Goal: Task Accomplishment & Management: Manage account settings

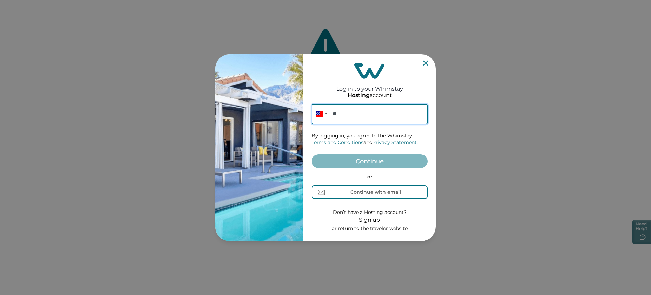
paste input "**********"
type input "**********"
click at [330, 192] on button "Continue with email" at bounding box center [370, 192] width 116 height 14
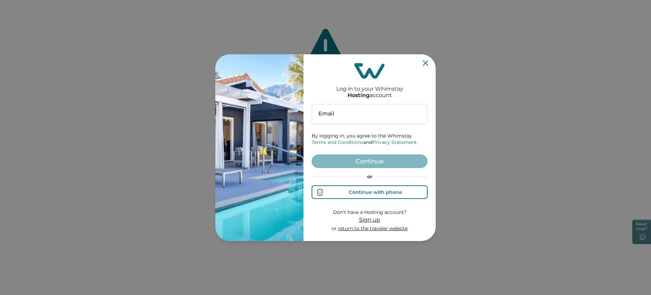
click at [348, 186] on button "Continue with phone" at bounding box center [370, 192] width 116 height 14
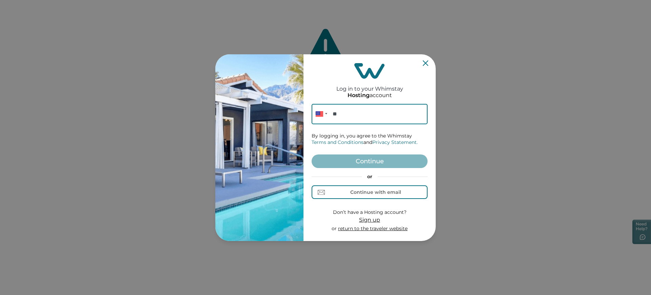
click at [284, 159] on img at bounding box center [259, 147] width 88 height 186
click at [382, 108] on input "**" at bounding box center [370, 114] width 116 height 20
paste input "**********"
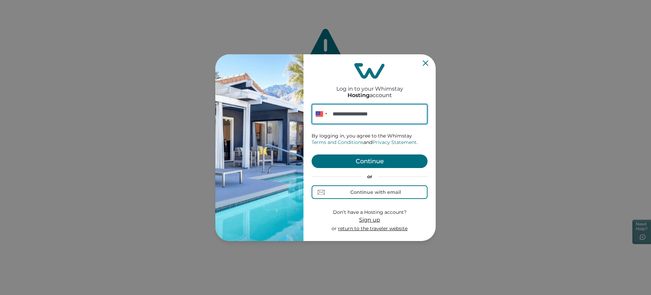
type input "**********"
click at [382, 157] on button "Continue" at bounding box center [370, 161] width 116 height 14
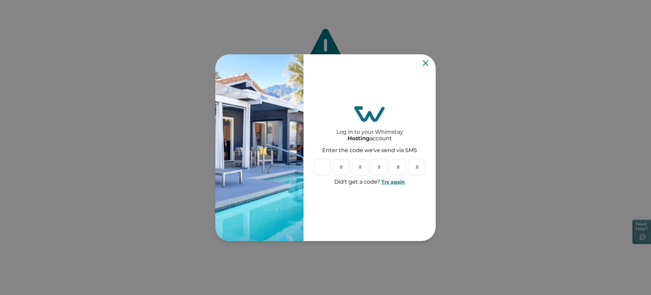
paste input "*"
type input "*"
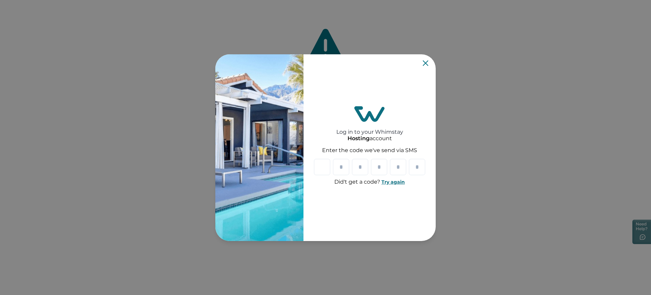
type input "*"
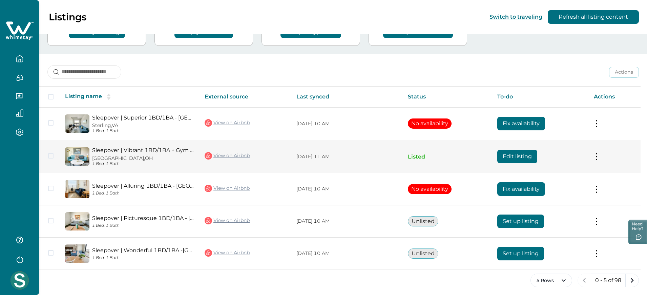
scroll to position [65, 0]
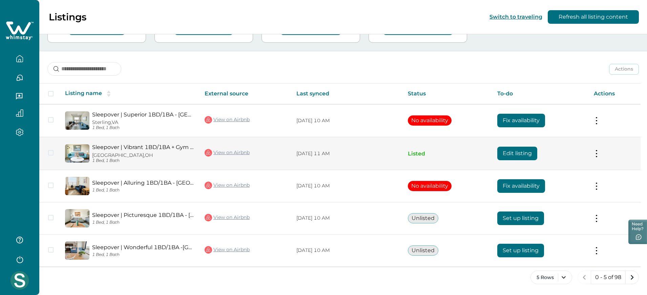
click at [502, 151] on button "Edit listing" at bounding box center [518, 153] width 40 height 14
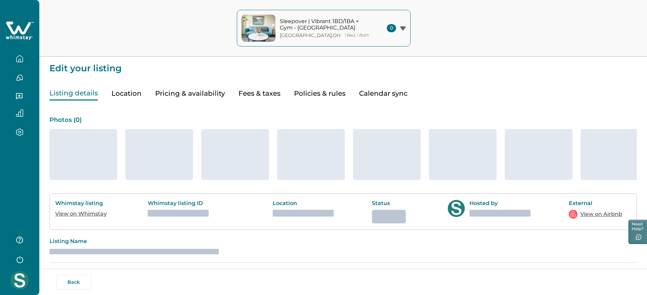
click at [293, 24] on p "Sleepover | Vibrant 1BD/1BA + Gym - [GEOGRAPHIC_DATA]" at bounding box center [326, 24] width 92 height 13
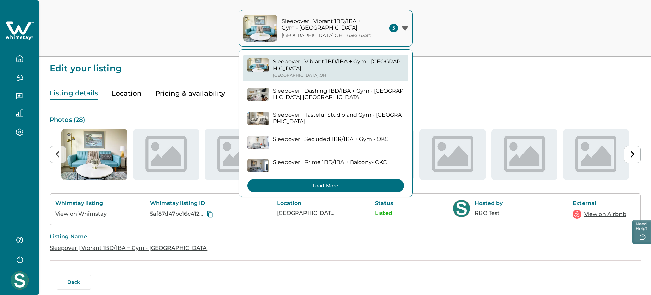
click at [330, 181] on button "Load More" at bounding box center [325, 186] width 157 height 14
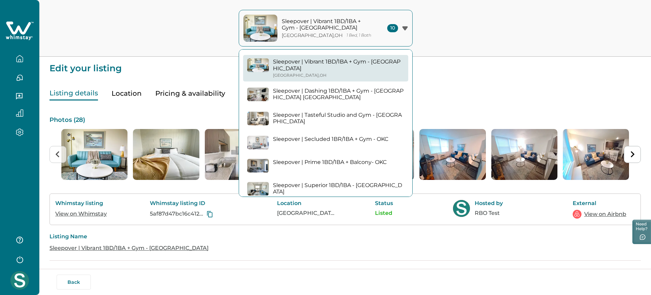
click at [335, 182] on div "Sleepover | Superior 1BD/1BA - [GEOGRAPHIC_DATA] Sterling , [GEOGRAPHIC_DATA]" at bounding box center [338, 192] width 131 height 20
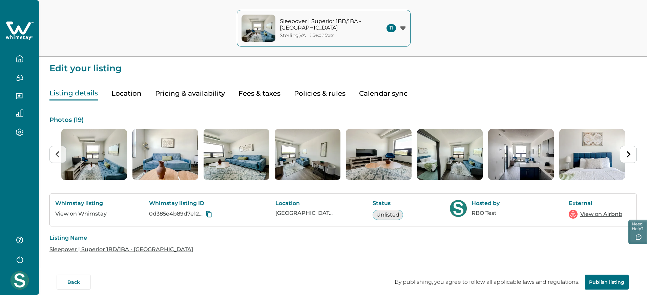
click at [161, 90] on button "Pricing & availability" at bounding box center [190, 93] width 70 height 14
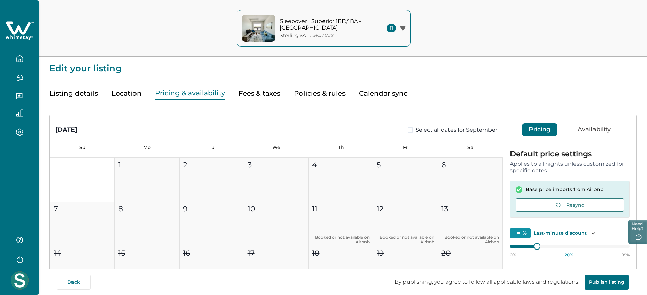
click at [267, 92] on button "Fees & taxes" at bounding box center [260, 93] width 42 height 14
type input "*"
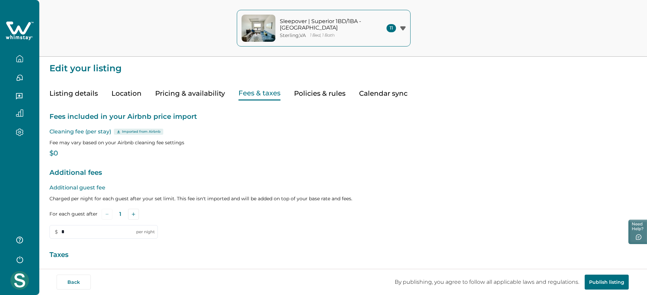
click at [298, 91] on button "Policies & rules" at bounding box center [320, 93] width 52 height 14
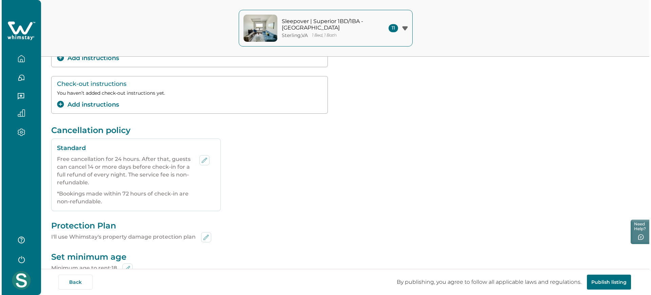
scroll to position [170, 0]
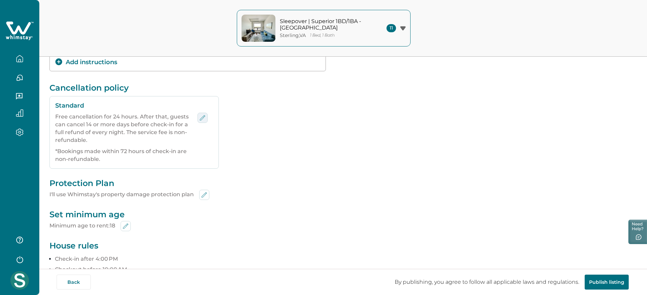
click at [198, 115] on button "edit-policy" at bounding box center [203, 118] width 10 height 10
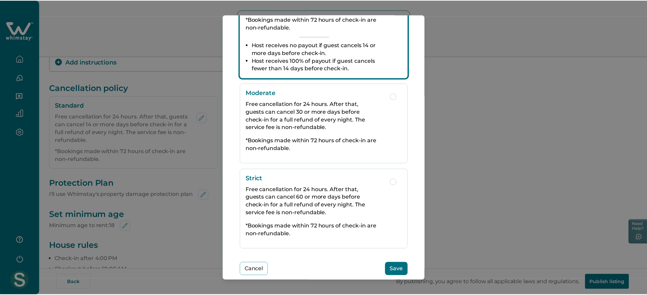
scroll to position [194, 0]
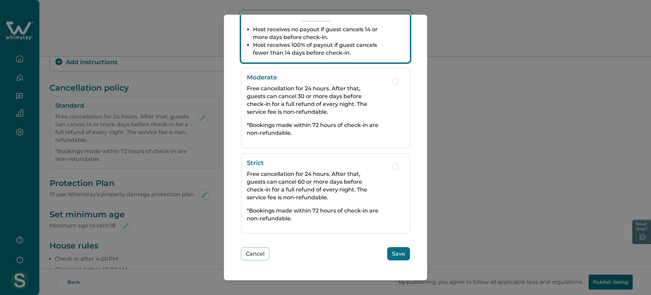
click at [392, 235] on button "Save" at bounding box center [398, 253] width 23 height 13
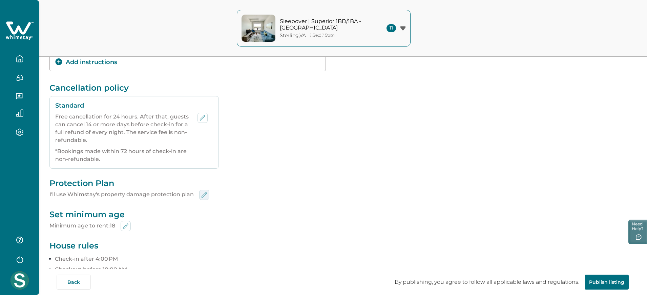
click at [206, 197] on icon "edit-min-age" at bounding box center [204, 195] width 8 height 8
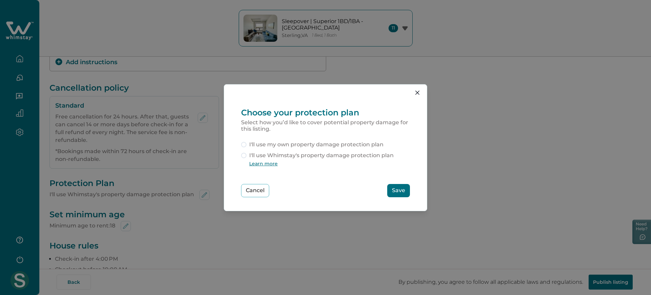
click at [276, 145] on span "I'll use my own property damage protection plan" at bounding box center [316, 144] width 134 height 8
click at [404, 190] on button "Save" at bounding box center [398, 190] width 23 height 13
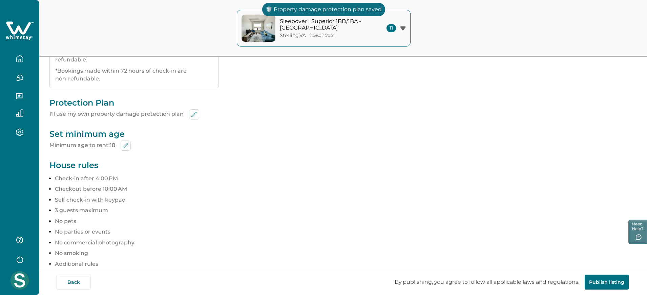
scroll to position [254, 0]
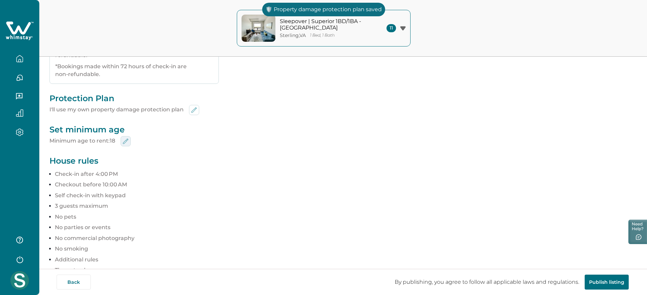
click at [125, 140] on icon "edit-min-age" at bounding box center [126, 141] width 8 height 8
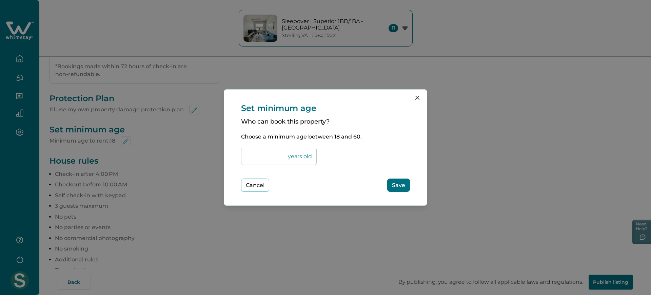
click at [392, 181] on button "Save" at bounding box center [398, 184] width 23 height 13
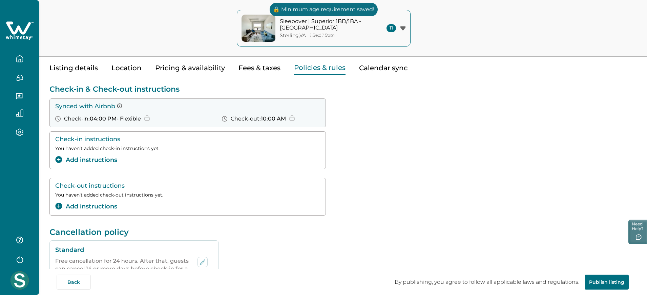
scroll to position [0, 0]
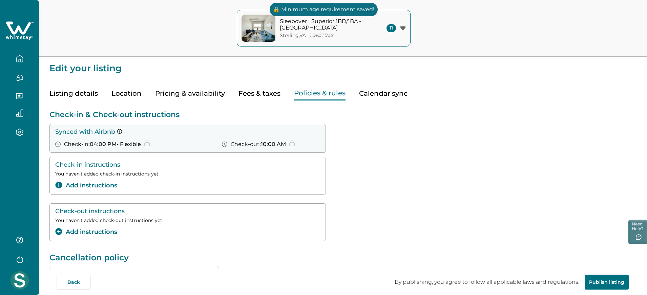
click at [387, 100] on button "Calendar sync" at bounding box center [383, 93] width 48 height 14
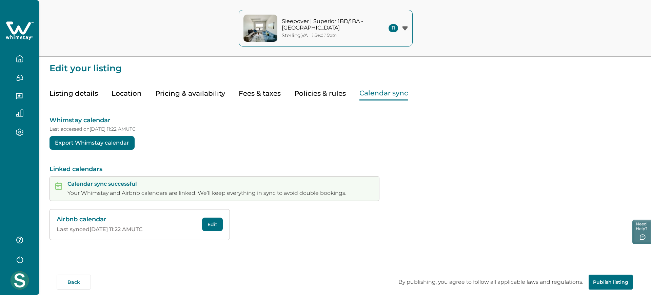
click at [264, 97] on button "Fees & taxes" at bounding box center [260, 93] width 42 height 14
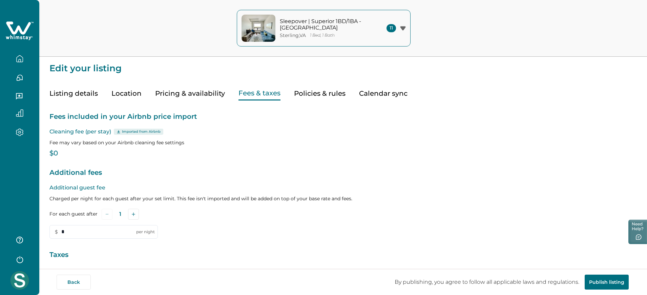
click at [382, 88] on button "Calendar sync" at bounding box center [383, 93] width 48 height 14
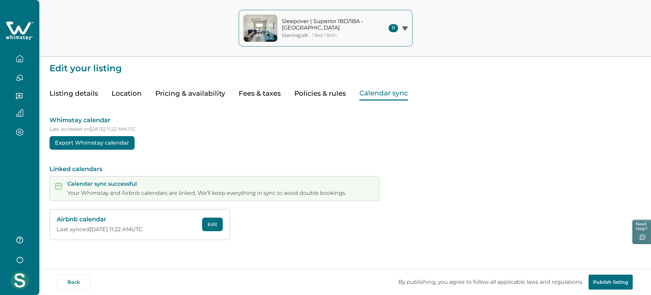
click at [218, 222] on button "Edit" at bounding box center [212, 224] width 21 height 14
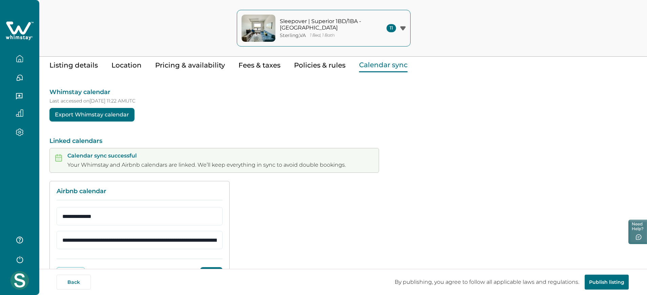
scroll to position [59, 0]
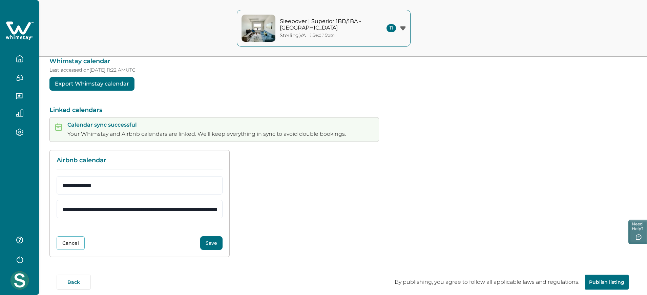
click at [202, 198] on form "**********" at bounding box center [140, 197] width 166 height 42
click at [199, 217] on input "**********" at bounding box center [140, 209] width 166 height 18
paste input "url"
type input "**********"
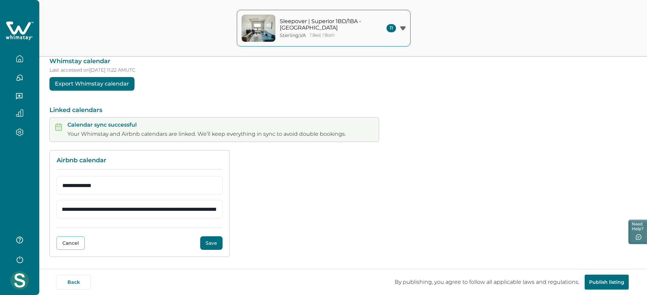
click at [218, 235] on button "Save" at bounding box center [211, 243] width 22 height 14
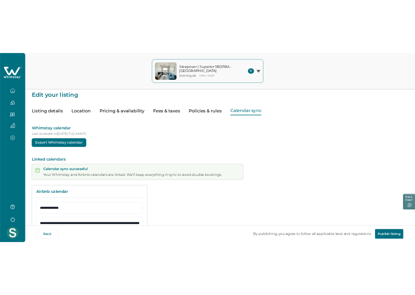
scroll to position [0, 0]
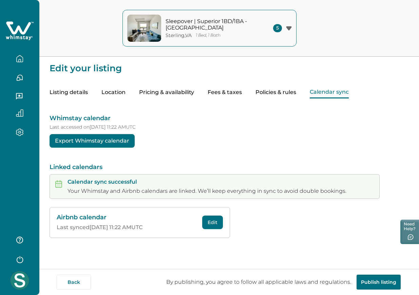
click at [220, 224] on button "Edit" at bounding box center [212, 222] width 21 height 14
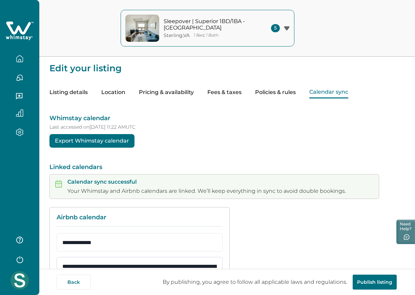
click at [194, 260] on input "**********" at bounding box center [140, 266] width 166 height 18
paste input "url"
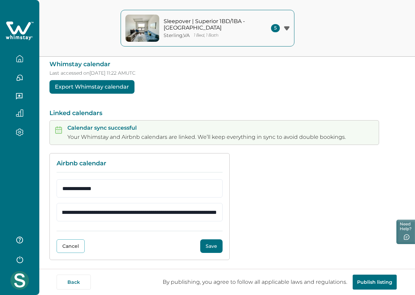
scroll to position [57, 0]
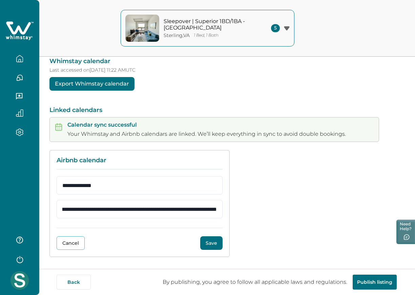
type input "**********"
click at [222, 242] on button "Save" at bounding box center [211, 243] width 22 height 14
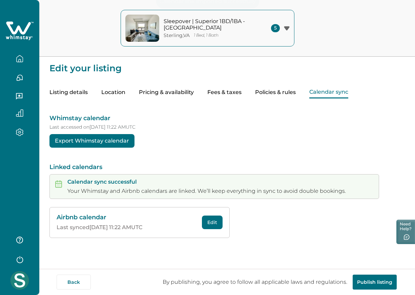
scroll to position [0, 0]
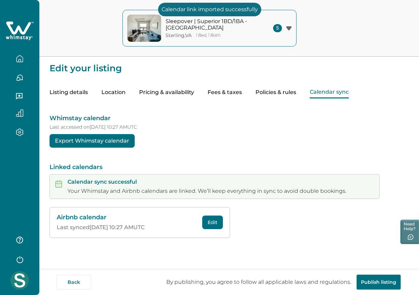
click at [167, 91] on button "Pricing & availability" at bounding box center [166, 92] width 55 height 12
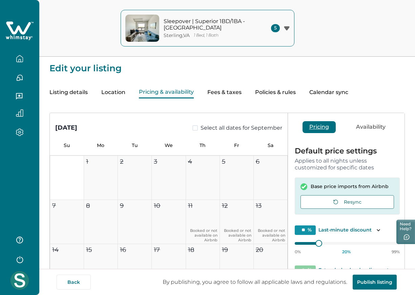
click at [104, 90] on button "Location" at bounding box center [113, 92] width 24 height 12
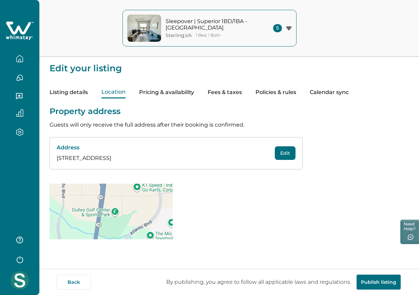
click at [287, 156] on button "Edit" at bounding box center [285, 153] width 21 height 14
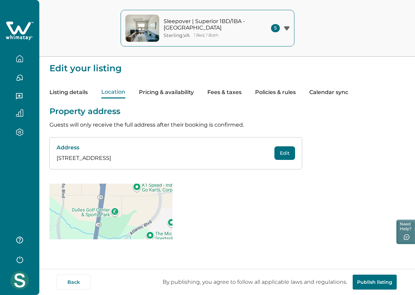
select select "**"
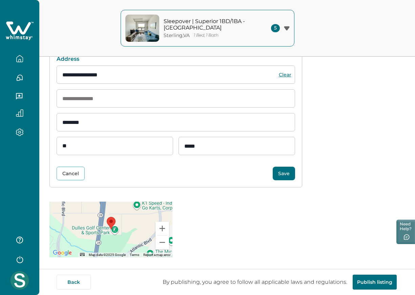
scroll to position [89, 0]
click at [288, 175] on button "Save" at bounding box center [284, 173] width 22 height 14
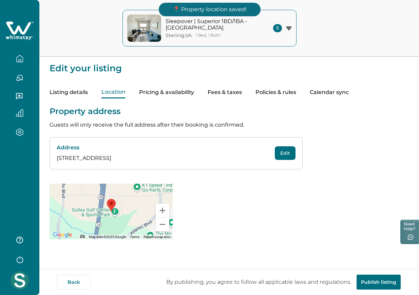
click at [162, 97] on button "Pricing & availability" at bounding box center [166, 92] width 55 height 12
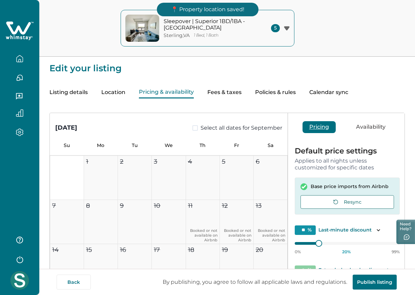
click at [232, 92] on button "Fees & taxes" at bounding box center [224, 92] width 34 height 12
type input "*"
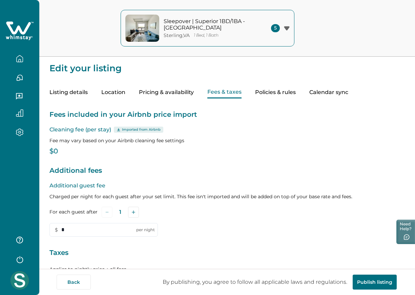
click at [267, 92] on button "Policies & rules" at bounding box center [275, 92] width 41 height 12
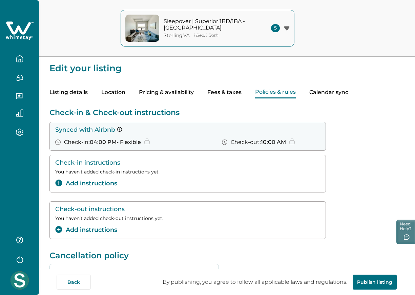
click at [325, 88] on button "Calendar sync" at bounding box center [329, 92] width 39 height 12
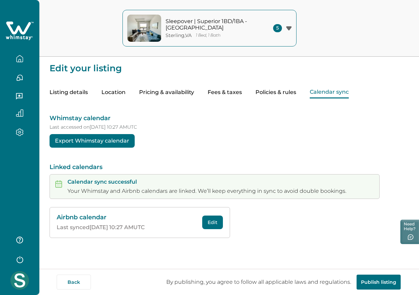
click at [256, 91] on button "Policies & rules" at bounding box center [275, 92] width 41 height 12
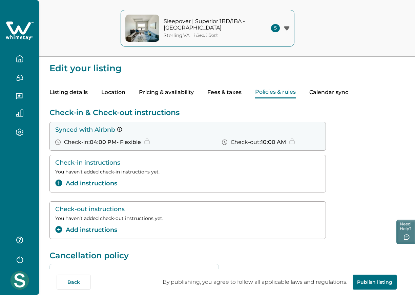
click at [204, 89] on div "Listing details Location Pricing & availability Fees & taxes Policies & rules C…" at bounding box center [227, 85] width 356 height 25
click at [163, 89] on button "Pricing & availability" at bounding box center [166, 92] width 55 height 12
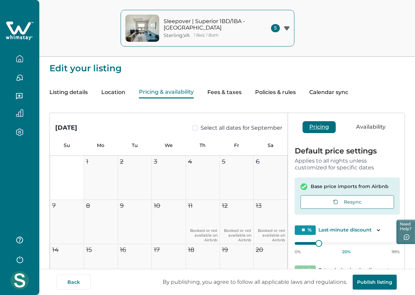
click at [233, 95] on button "Fees & taxes" at bounding box center [224, 92] width 34 height 12
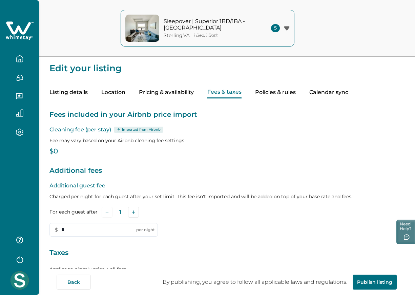
click at [280, 99] on div "Fees included in your Airbnb price import Cleaning fee (per stay) Imported from…" at bounding box center [227, 218] width 356 height 241
click at [272, 95] on button "Policies & rules" at bounding box center [275, 92] width 41 height 12
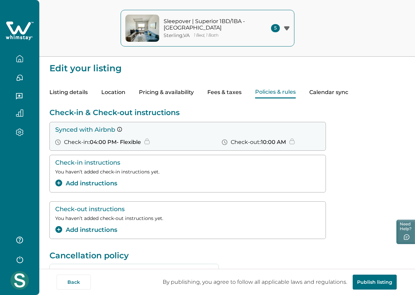
click at [332, 88] on button "Calendar sync" at bounding box center [329, 92] width 39 height 12
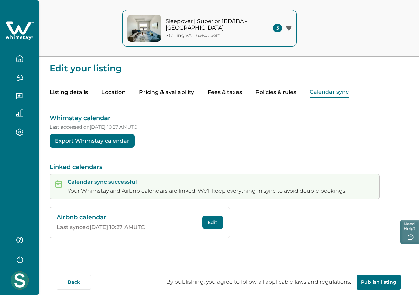
click at [135, 91] on div "Listing details Location Pricing & availability Fees & taxes Policies & rules C…" at bounding box center [228, 85] width 359 height 25
click at [107, 92] on button "Location" at bounding box center [113, 92] width 24 height 12
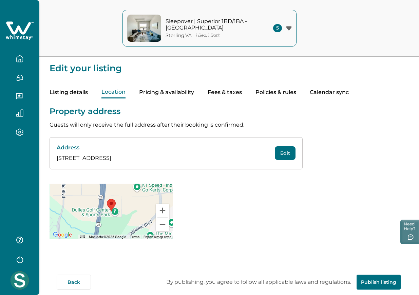
click at [52, 89] on button "Listing details" at bounding box center [68, 92] width 38 height 12
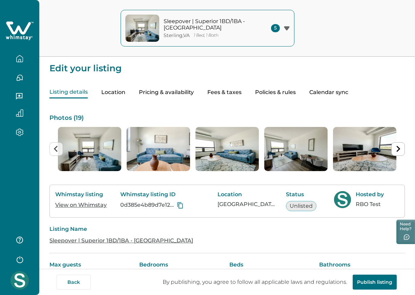
click at [131, 90] on div "Listing details Location Pricing & availability Fees & taxes Policies & rules C…" at bounding box center [227, 85] width 356 height 25
click at [156, 88] on button "Pricing & availability" at bounding box center [166, 92] width 55 height 12
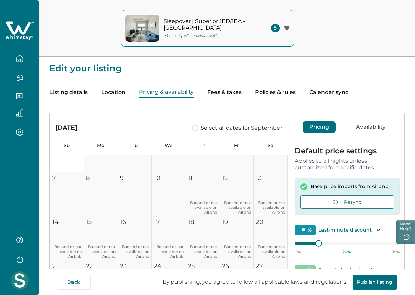
scroll to position [42, 0]
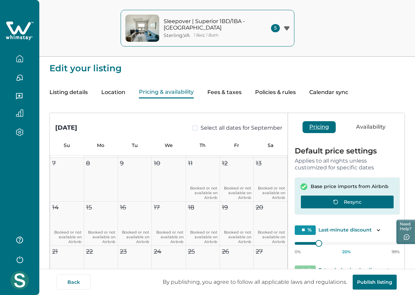
click at [360, 198] on button "Resync" at bounding box center [348, 202] width 94 height 14
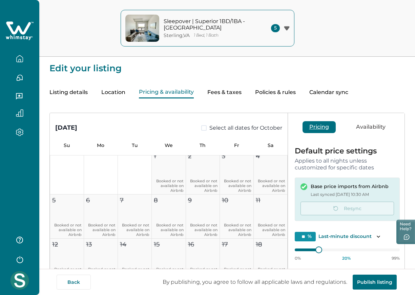
scroll to position [281, 0]
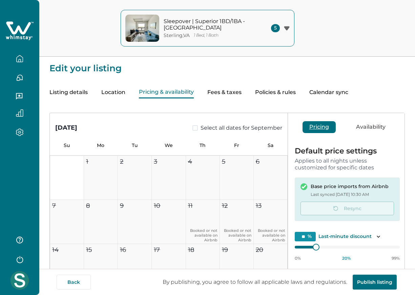
type input "**"
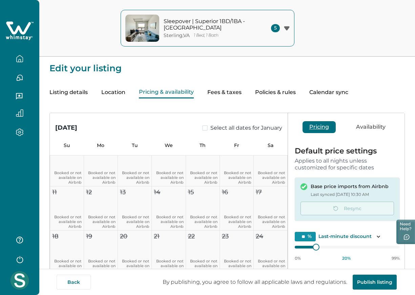
scroll to position [1059, 0]
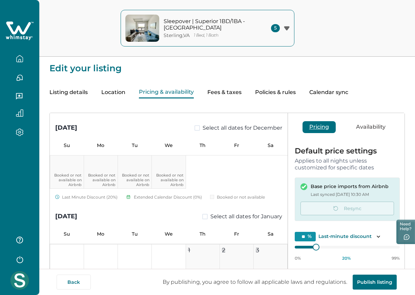
click at [102, 87] on button "Location" at bounding box center [113, 92] width 24 height 12
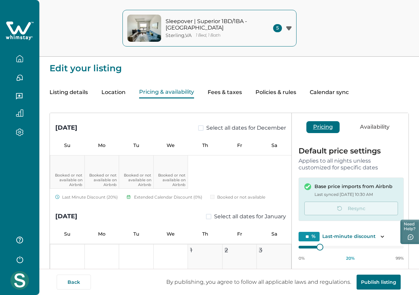
click at [165, 98] on button "Pricing & availability" at bounding box center [166, 92] width 55 height 12
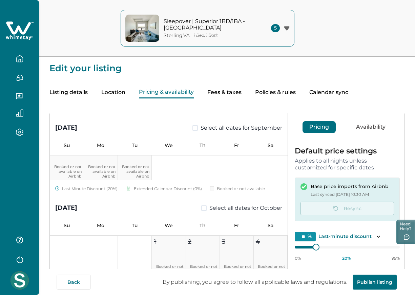
scroll to position [97, 0]
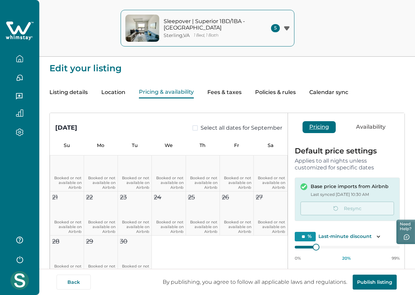
click at [235, 88] on button "Fees & taxes" at bounding box center [224, 92] width 34 height 12
type input "*"
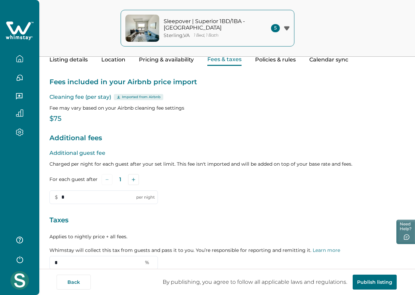
scroll to position [25, 0]
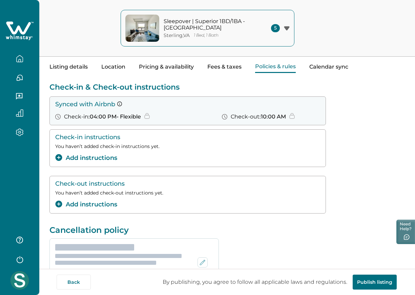
click at [273, 64] on button "Policies & rules" at bounding box center [275, 67] width 41 height 12
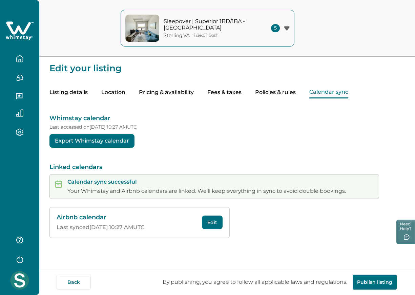
click at [326, 94] on button "Calendar sync" at bounding box center [329, 92] width 39 height 12
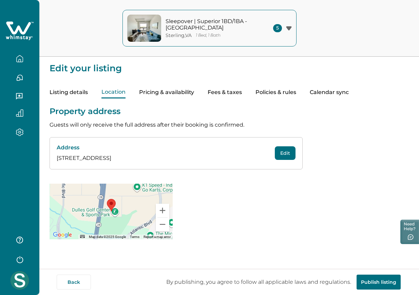
click at [114, 93] on button "Location" at bounding box center [113, 92] width 24 height 12
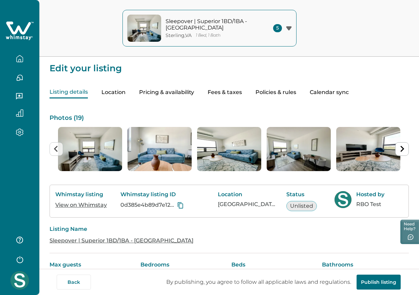
click at [64, 93] on button "Listing details" at bounding box center [68, 92] width 38 height 12
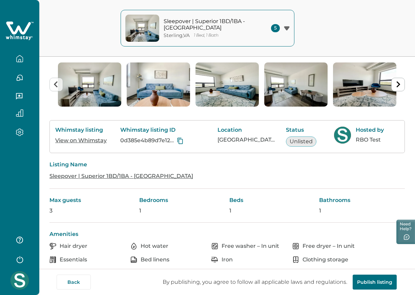
scroll to position [65, 0]
click at [372, 282] on button "Publish listing" at bounding box center [375, 281] width 44 height 15
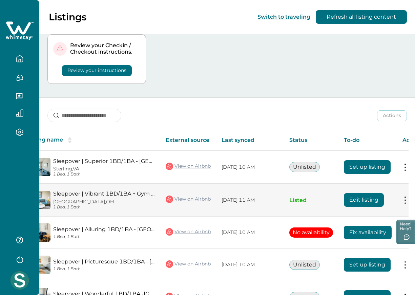
scroll to position [0, 38]
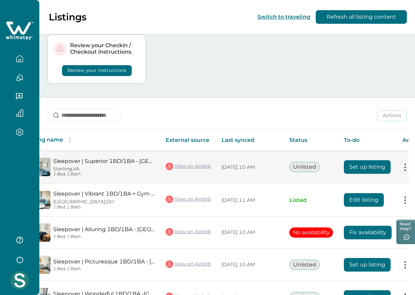
click at [347, 168] on button "Set up listing" at bounding box center [367, 167] width 47 height 14
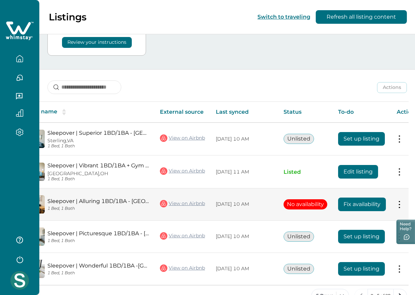
scroll to position [113, 0]
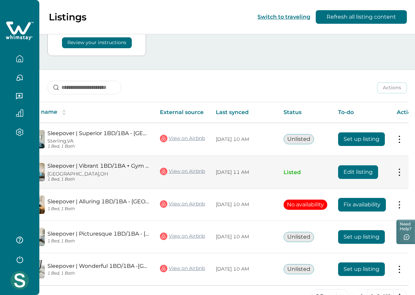
click at [362, 171] on button "Edit listing" at bounding box center [358, 172] width 40 height 14
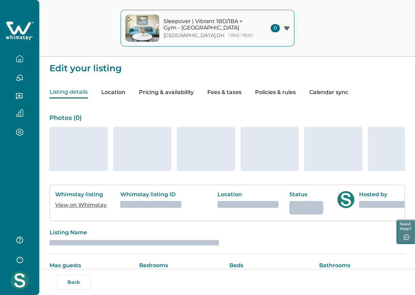
click at [214, 32] on div "Sleepover | Vibrant 1BD/1BA + Gym - Cincinnati Cincinnati , OH 1 Bed, 1 Bath" at bounding box center [210, 28] width 92 height 20
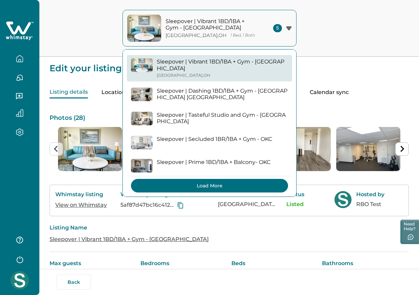
click at [221, 179] on button "Load More" at bounding box center [209, 186] width 157 height 14
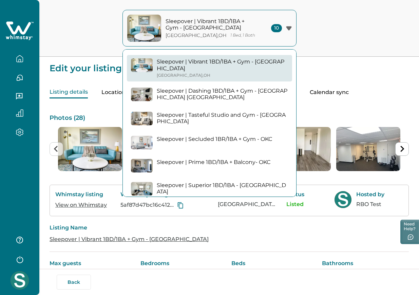
click at [211, 178] on button "Sleepover | Superior 1BD/1BA - Des Moines Sterling , VA" at bounding box center [209, 191] width 165 height 26
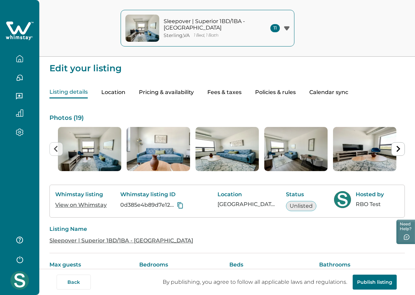
click at [173, 91] on button "Pricing & availability" at bounding box center [166, 92] width 55 height 12
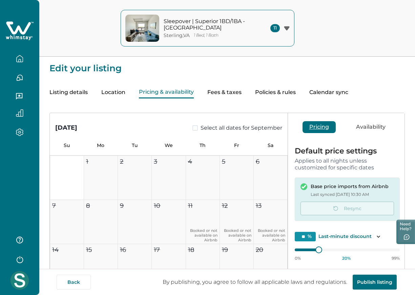
click at [231, 96] on button "Fees & taxes" at bounding box center [224, 92] width 34 height 12
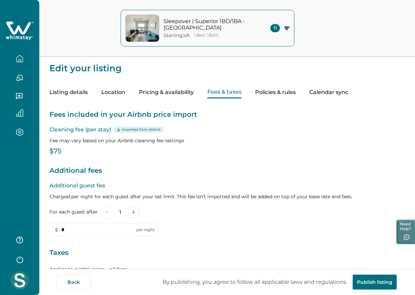
click at [282, 96] on button "Policies & rules" at bounding box center [275, 92] width 41 height 12
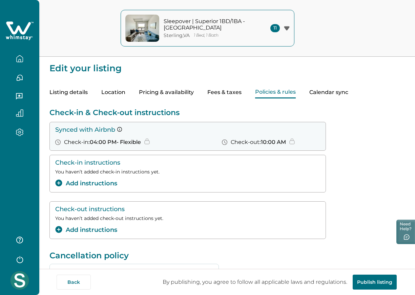
click at [340, 94] on button "Calendar sync" at bounding box center [329, 92] width 39 height 12
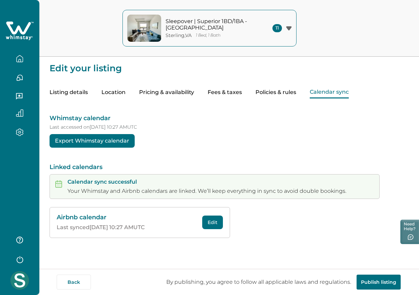
click at [221, 85] on div "Listing details Location Pricing & availability Fees & taxes Policies & rules C…" at bounding box center [228, 85] width 359 height 25
click at [214, 85] on div "Listing details Location Pricing & availability Fees & taxes Policies & rules C…" at bounding box center [228, 85] width 359 height 25
click at [214, 87] on button "Fees & taxes" at bounding box center [224, 92] width 34 height 12
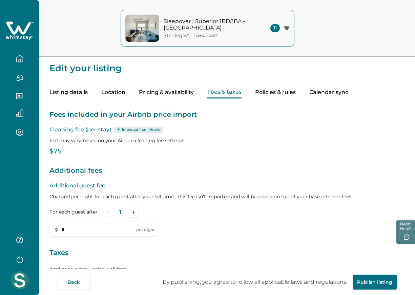
click at [88, 93] on div "Listing details Location Pricing & availability Fees & taxes Policies & rules C…" at bounding box center [227, 85] width 356 height 25
click at [78, 93] on button "Listing details" at bounding box center [68, 92] width 38 height 12
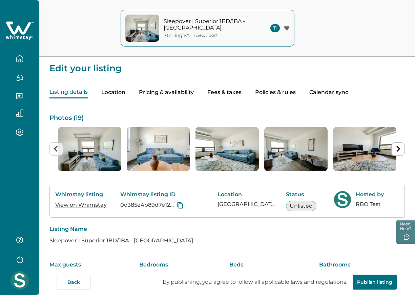
click at [25, 64] on button "button" at bounding box center [19, 59] width 28 height 14
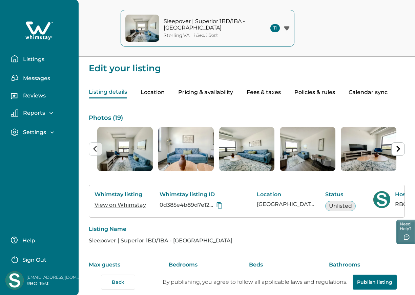
click at [25, 64] on button "Listings" at bounding box center [42, 59] width 62 height 14
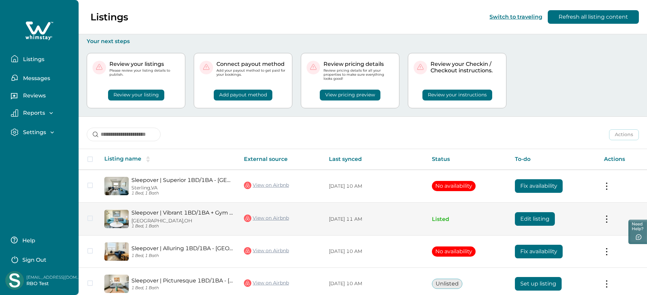
click at [415, 215] on button "Edit listing" at bounding box center [535, 219] width 40 height 14
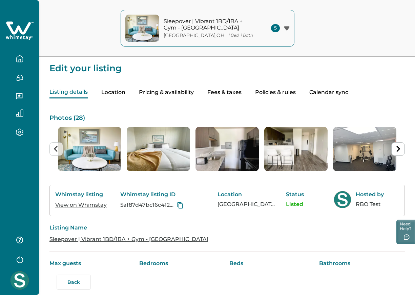
click at [224, 38] on div "Cincinnati , OH 1 Bed, 1 Bath" at bounding box center [210, 36] width 92 height 6
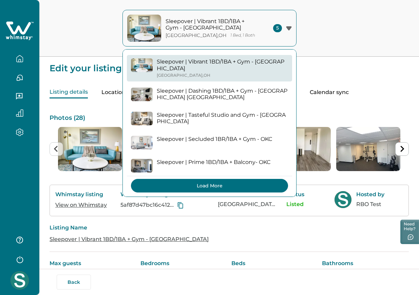
click at [277, 179] on button "Load More" at bounding box center [209, 186] width 157 height 14
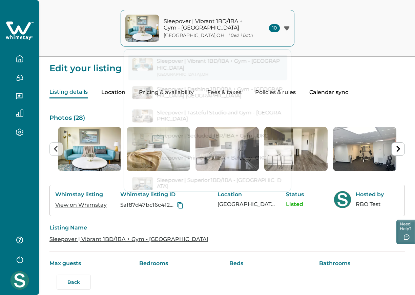
click at [391, 82] on div "Listing details Location Pricing & availability Fees & taxes Policies & rules C…" at bounding box center [227, 85] width 356 height 25
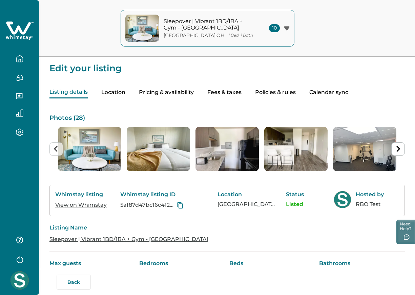
click at [20, 58] on icon "button" at bounding box center [19, 58] width 7 height 7
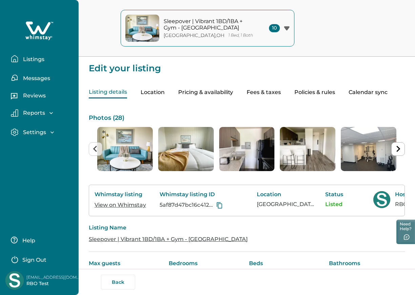
click at [20, 58] on button "Listings" at bounding box center [42, 59] width 62 height 14
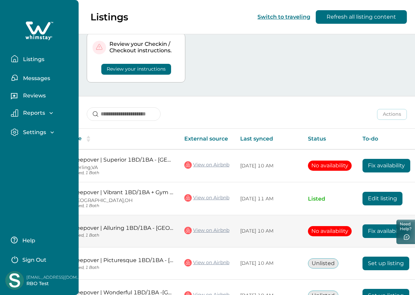
scroll to position [0, 59]
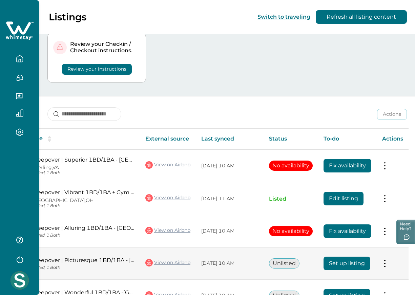
click at [367, 258] on button "Set up listing" at bounding box center [347, 263] width 47 height 14
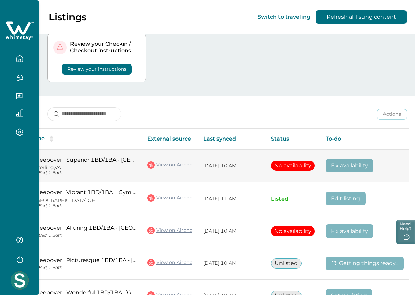
click at [165, 161] on link "View on Airbnb" at bounding box center [169, 164] width 45 height 9
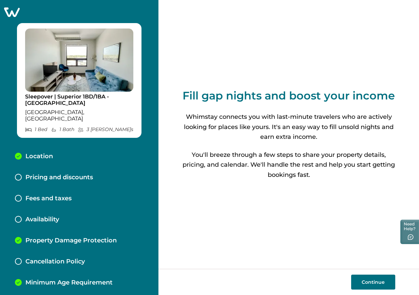
click at [58, 174] on p "Pricing and discounts" at bounding box center [58, 177] width 67 height 7
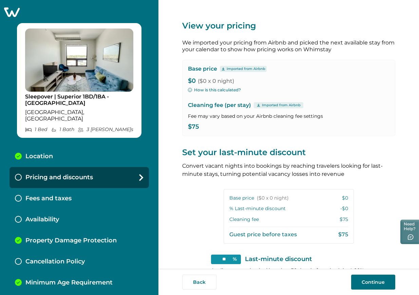
click at [6, 6] on div "Sleepover | Superior 1BD/1BA - Des Moines Sterling, VA 1 Bed 1 Bath 3 Max Guest…" at bounding box center [79, 147] width 158 height 295
click at [8, 9] on icon at bounding box center [11, 12] width 17 height 11
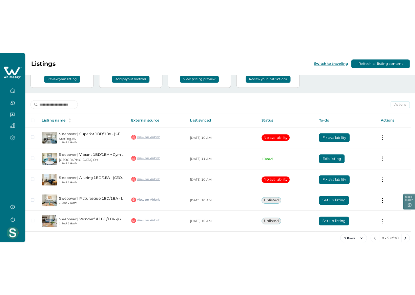
scroll to position [65, 0]
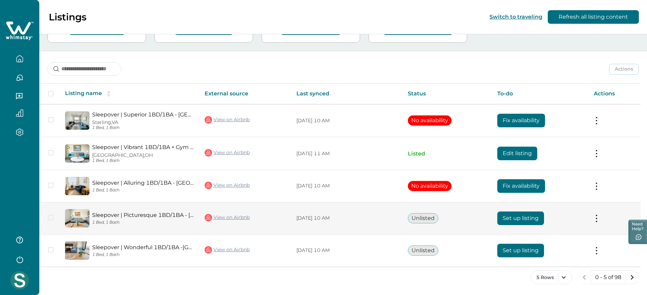
click at [418, 220] on button "Set up listing" at bounding box center [521, 218] width 47 height 14
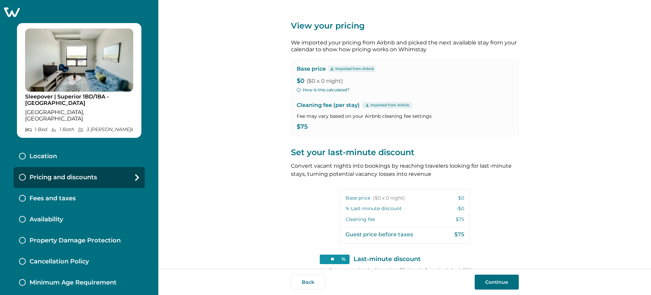
click at [10, 11] on icon at bounding box center [12, 11] width 16 height 9
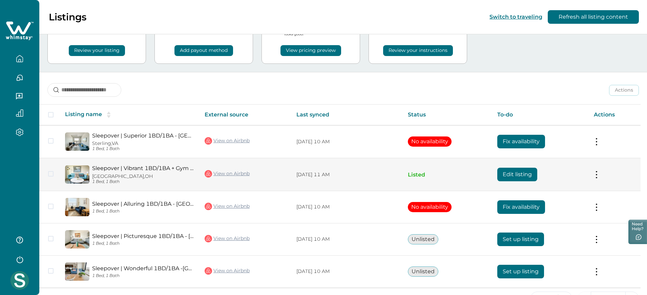
scroll to position [48, 0]
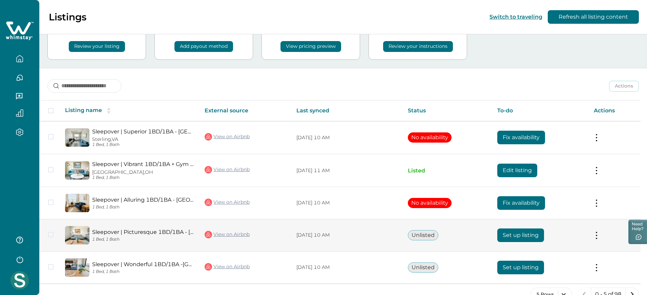
click at [521, 232] on button "Set up listing" at bounding box center [521, 235] width 47 height 14
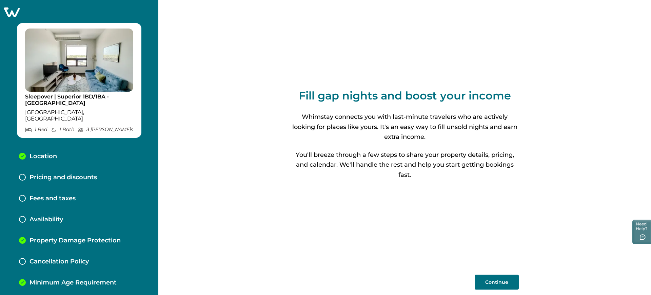
drag, startPoint x: 53, startPoint y: 187, endPoint x: 53, endPoint y: 192, distance: 4.1
click at [53, 195] on p "Fees and taxes" at bounding box center [52, 198] width 46 height 7
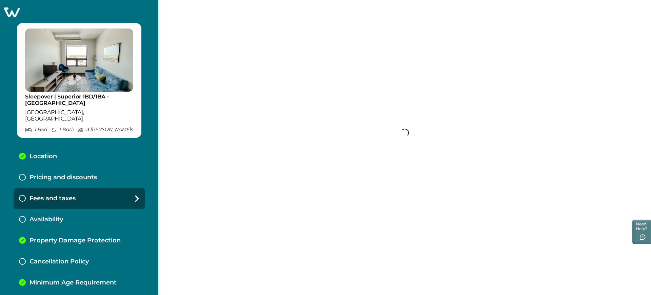
scroll to position [19, 0]
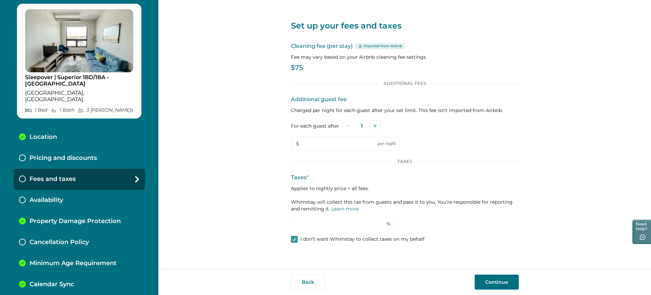
click at [101, 153] on div "Pricing and discounts" at bounding box center [79, 157] width 131 height 21
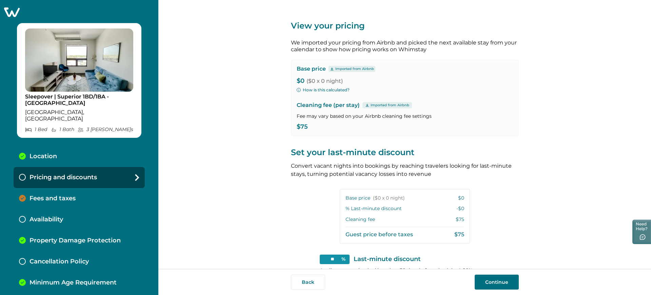
click at [21, 12] on div at bounding box center [79, 11] width 158 height 9
click at [14, 12] on icon at bounding box center [12, 11] width 16 height 9
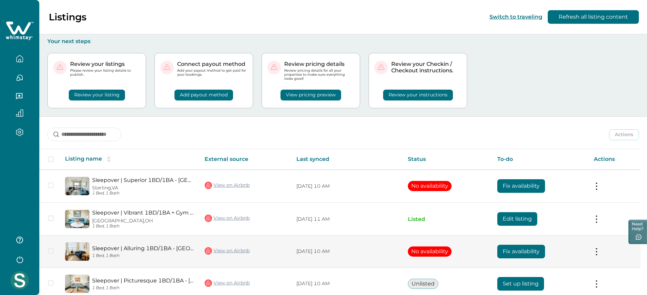
click at [234, 249] on link "View on Airbnb" at bounding box center [227, 250] width 45 height 9
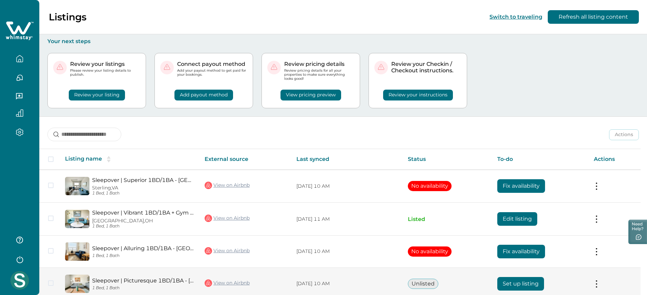
click at [504, 281] on button "Set up listing" at bounding box center [521, 284] width 47 height 14
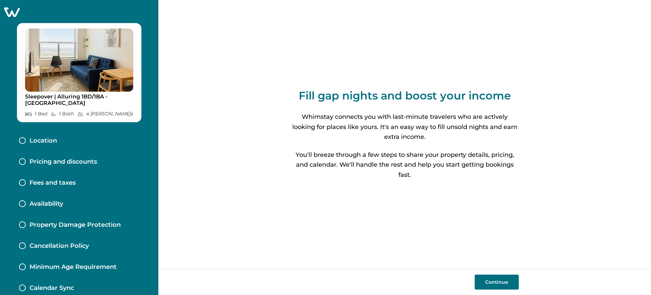
click at [67, 157] on div "Pricing and discounts" at bounding box center [79, 161] width 131 height 21
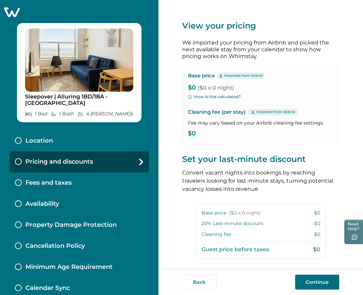
click at [288, 49] on p "We imported your pricing from Airbnb and picked the next available stay from yo…" at bounding box center [260, 49] width 157 height 20
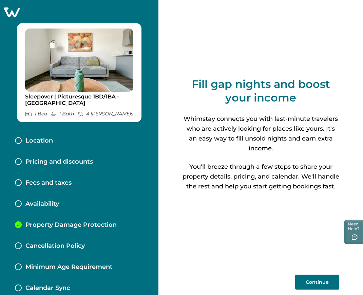
click at [13, 13] on icon at bounding box center [11, 12] width 17 height 11
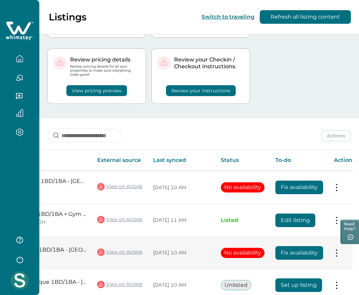
scroll to position [0, 113]
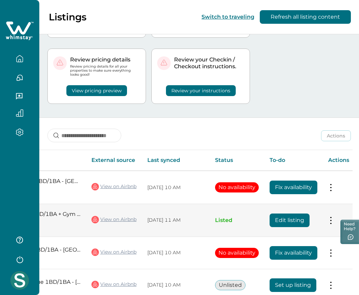
click at [298, 220] on button "Edit listing" at bounding box center [290, 220] width 40 height 14
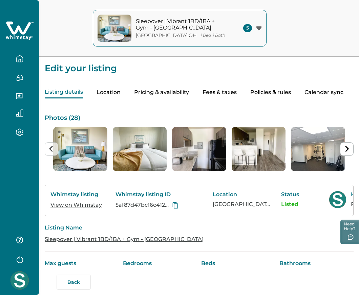
click at [19, 57] on icon "button" at bounding box center [19, 58] width 7 height 7
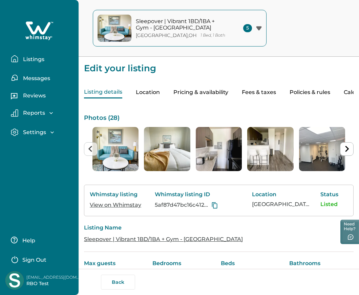
click at [19, 57] on button "Listings" at bounding box center [42, 59] width 62 height 14
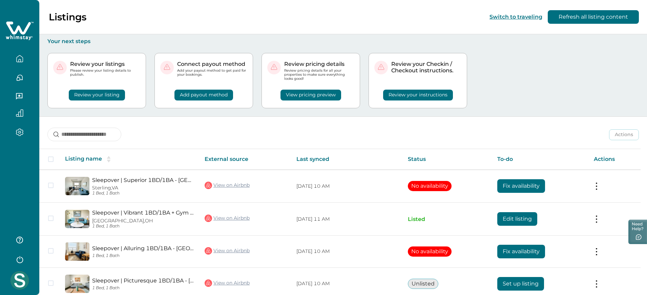
click at [362, 103] on div "Review your listings Please review your listing details to publish. Review your…" at bounding box center [343, 81] width 592 height 72
